Goal: Transaction & Acquisition: Purchase product/service

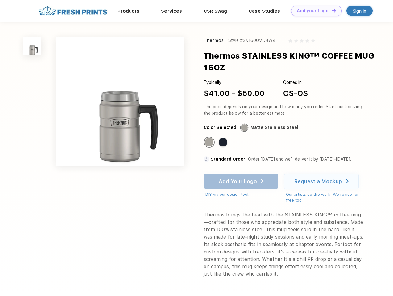
click at [314, 11] on link "Add your Logo Design Tool" at bounding box center [316, 11] width 51 height 11
click at [0, 0] on div "Design Tool" at bounding box center [0, 0] width 0 height 0
click at [331, 10] on link "Add your Logo Design Tool" at bounding box center [316, 11] width 51 height 11
click at [32, 46] on img at bounding box center [32, 46] width 18 height 18
click at [210, 142] on div "Standard Color" at bounding box center [209, 142] width 9 height 9
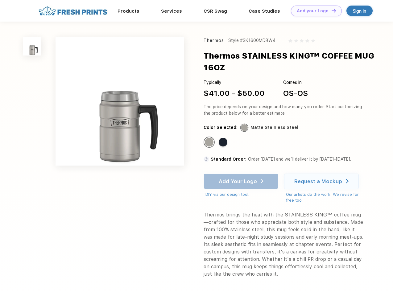
click at [223, 142] on div "Standard Color" at bounding box center [222, 142] width 9 height 9
click at [241, 181] on div "Add Your Logo DIY via our design tool. Ah shoot! This product isn't up in our d…" at bounding box center [240, 185] width 75 height 24
click at [322, 181] on div "Request a Mockup" at bounding box center [318, 181] width 48 height 6
